Goal: Task Accomplishment & Management: Manage account settings

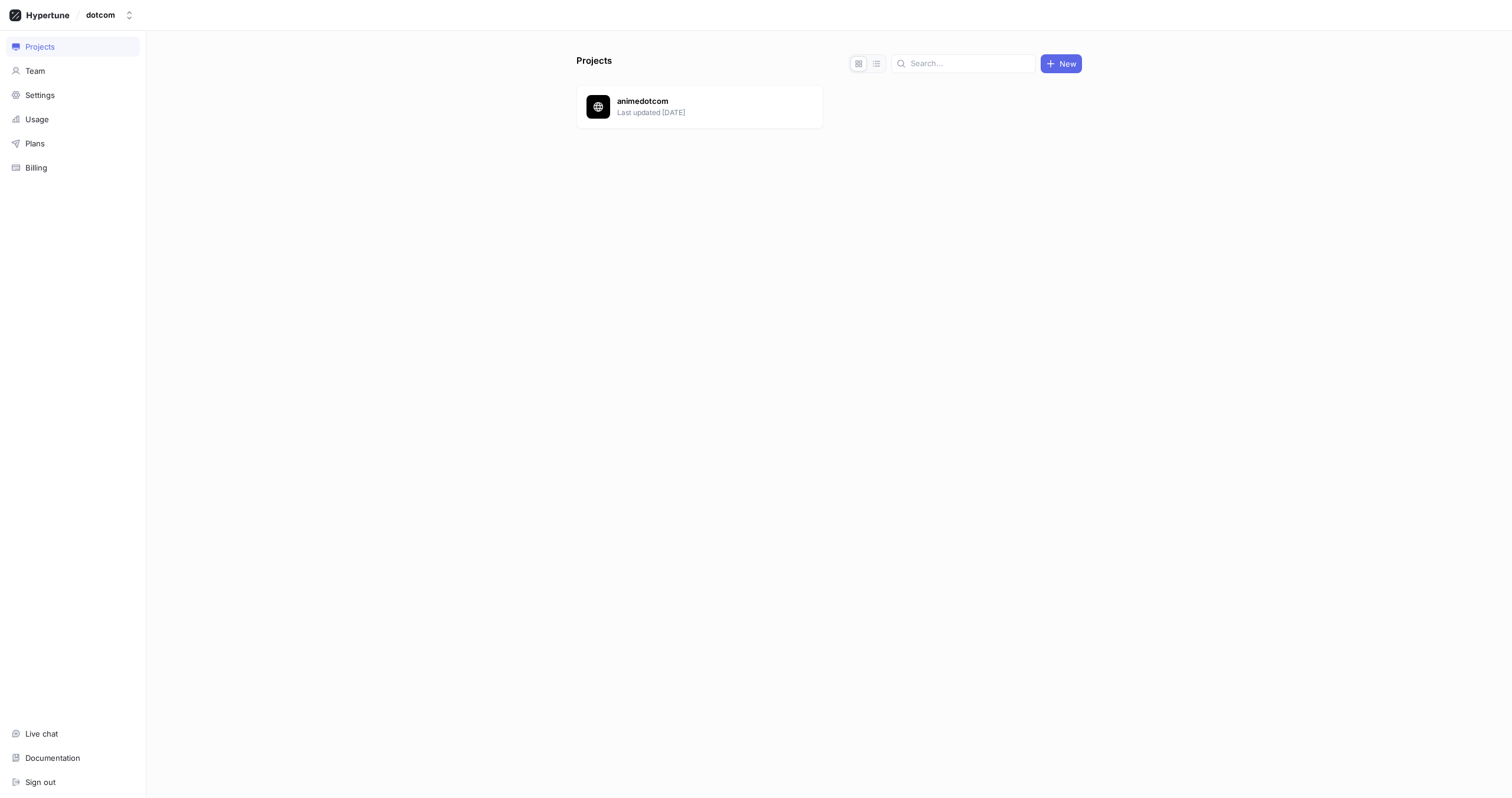
click at [703, 152] on div at bounding box center [829, 157] width 505 height 47
click at [688, 111] on p "Last updated [DATE]" at bounding box center [703, 112] width 171 height 10
click at [50, 288] on div "Settings" at bounding box center [40, 292] width 30 height 9
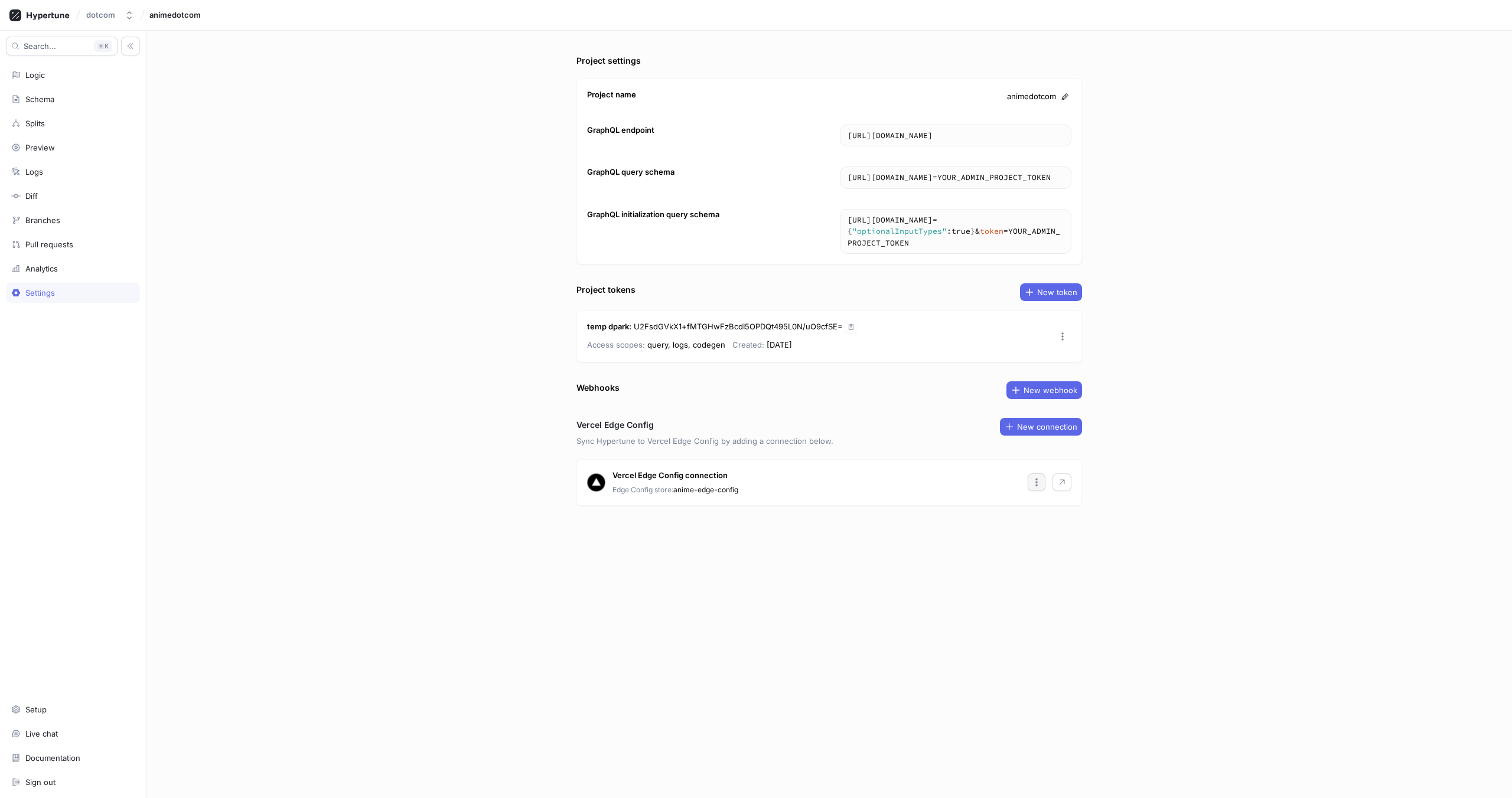
click at [1034, 487] on icon "button" at bounding box center [1036, 482] width 9 height 9
click at [1046, 518] on div "Edit" at bounding box center [1070, 518] width 79 height 20
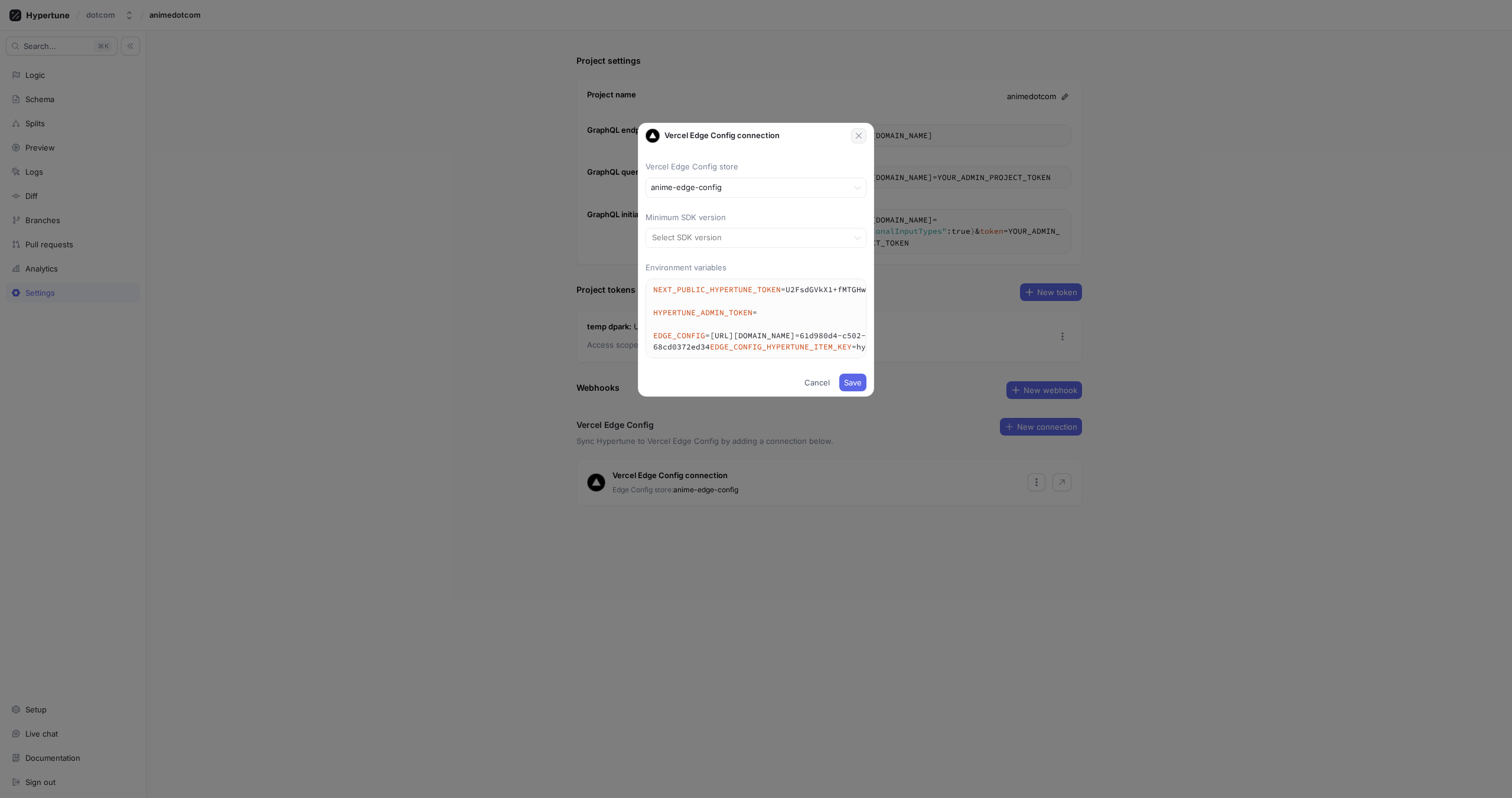
click at [862, 137] on icon "button" at bounding box center [858, 135] width 9 height 9
